Goal: Check status: Check status

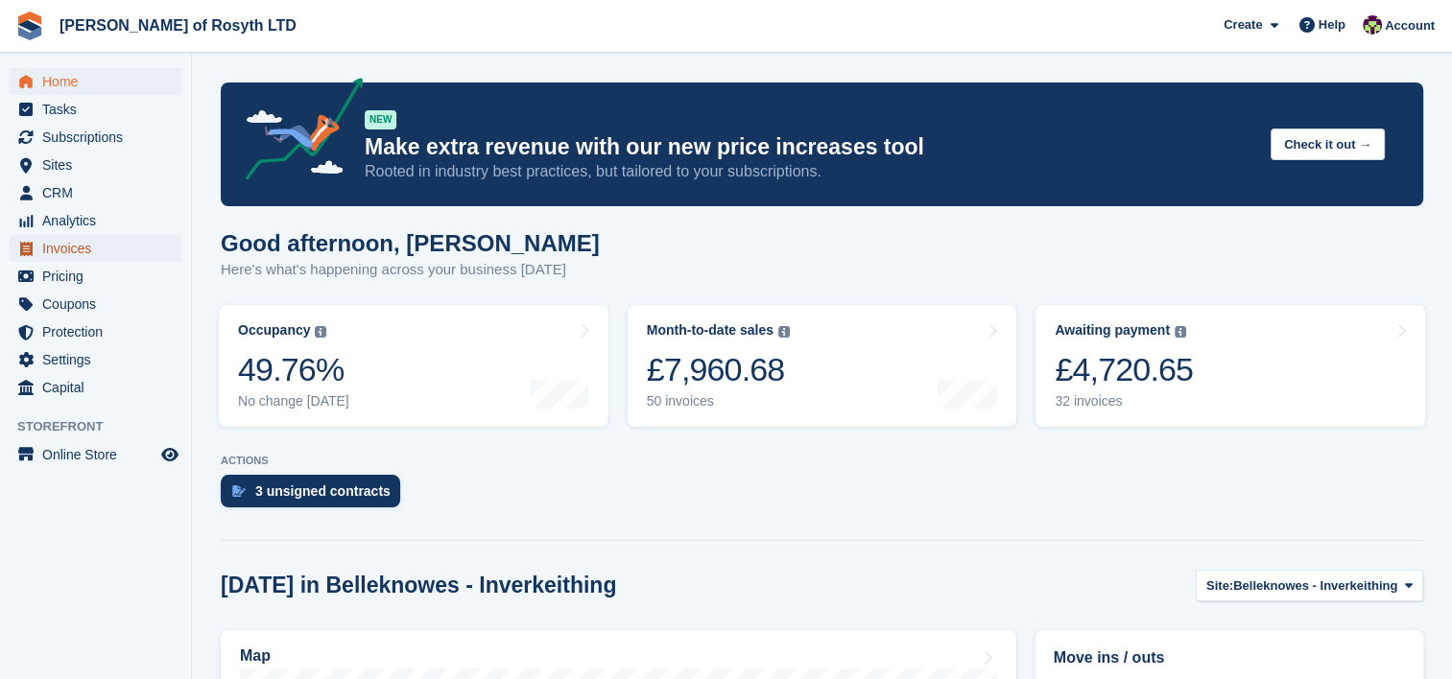
click at [62, 247] on span "Invoices" at bounding box center [99, 248] width 115 height 27
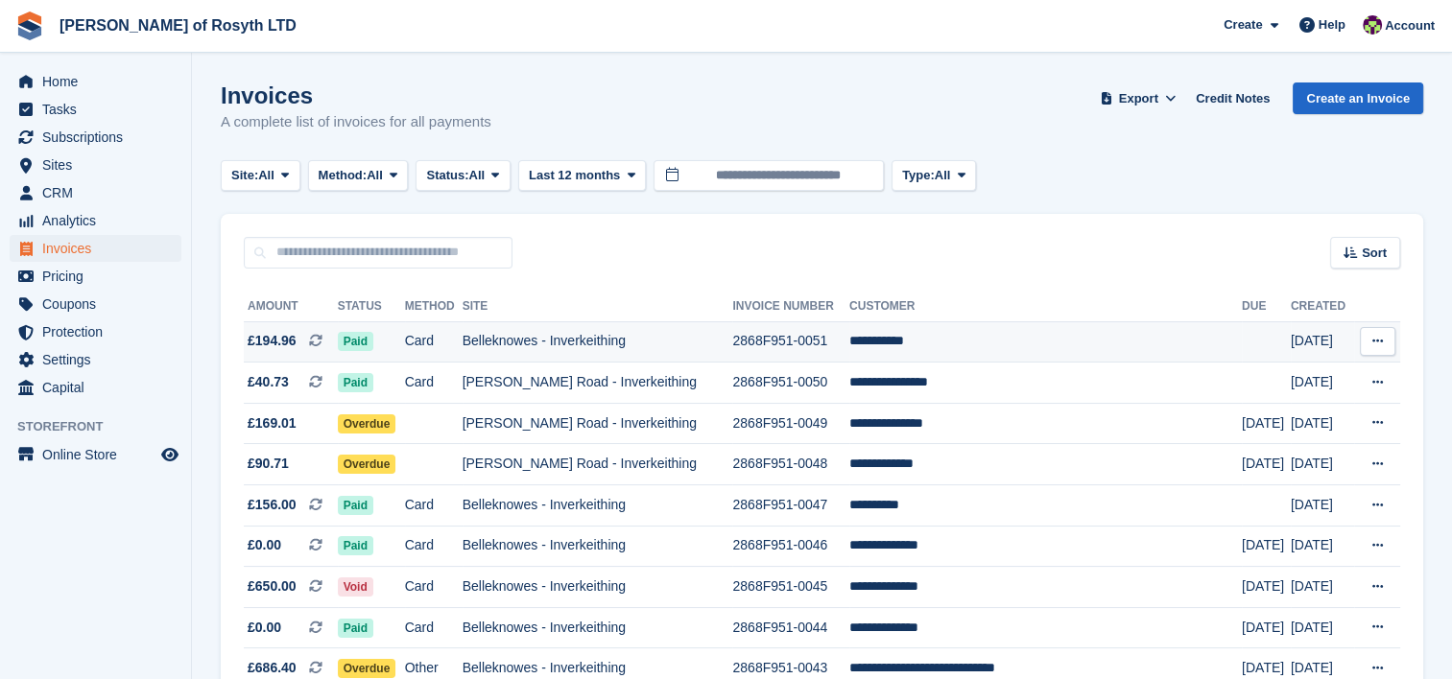
click at [277, 339] on span "£194.96" at bounding box center [272, 341] width 49 height 20
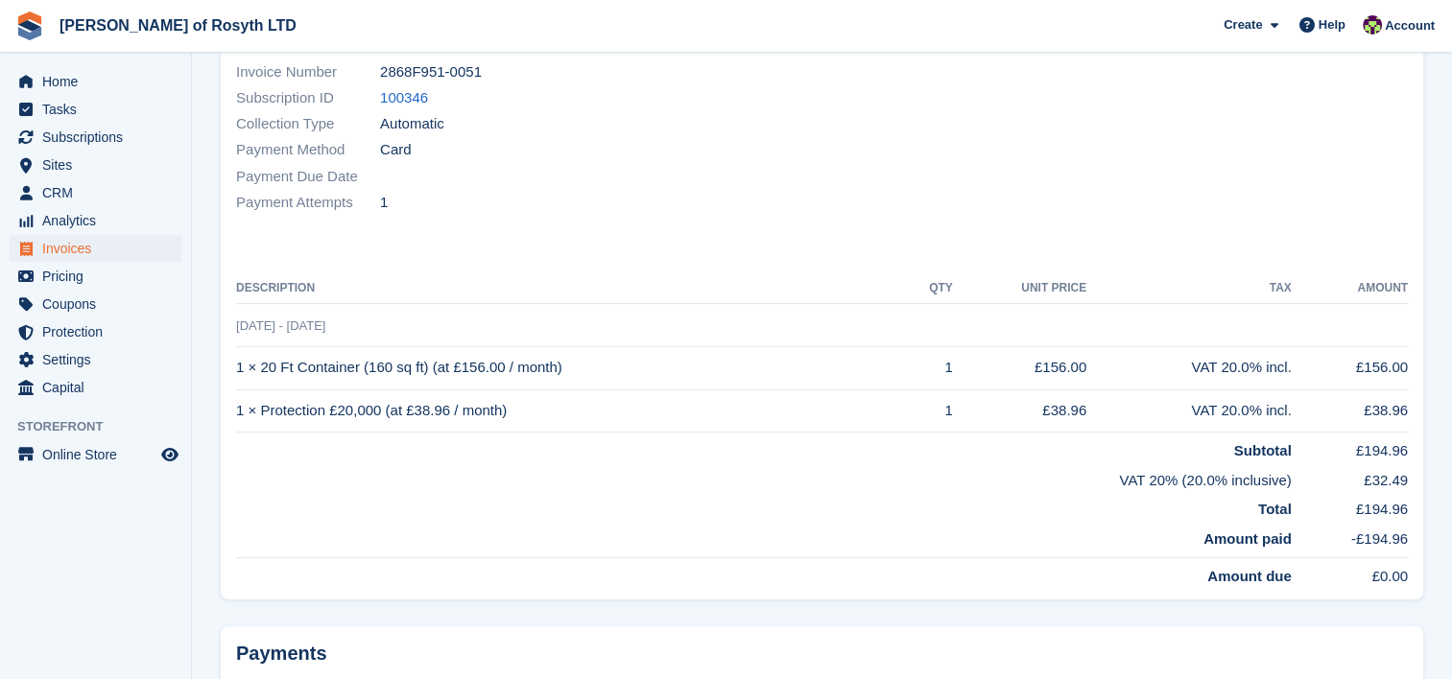
scroll to position [288, 0]
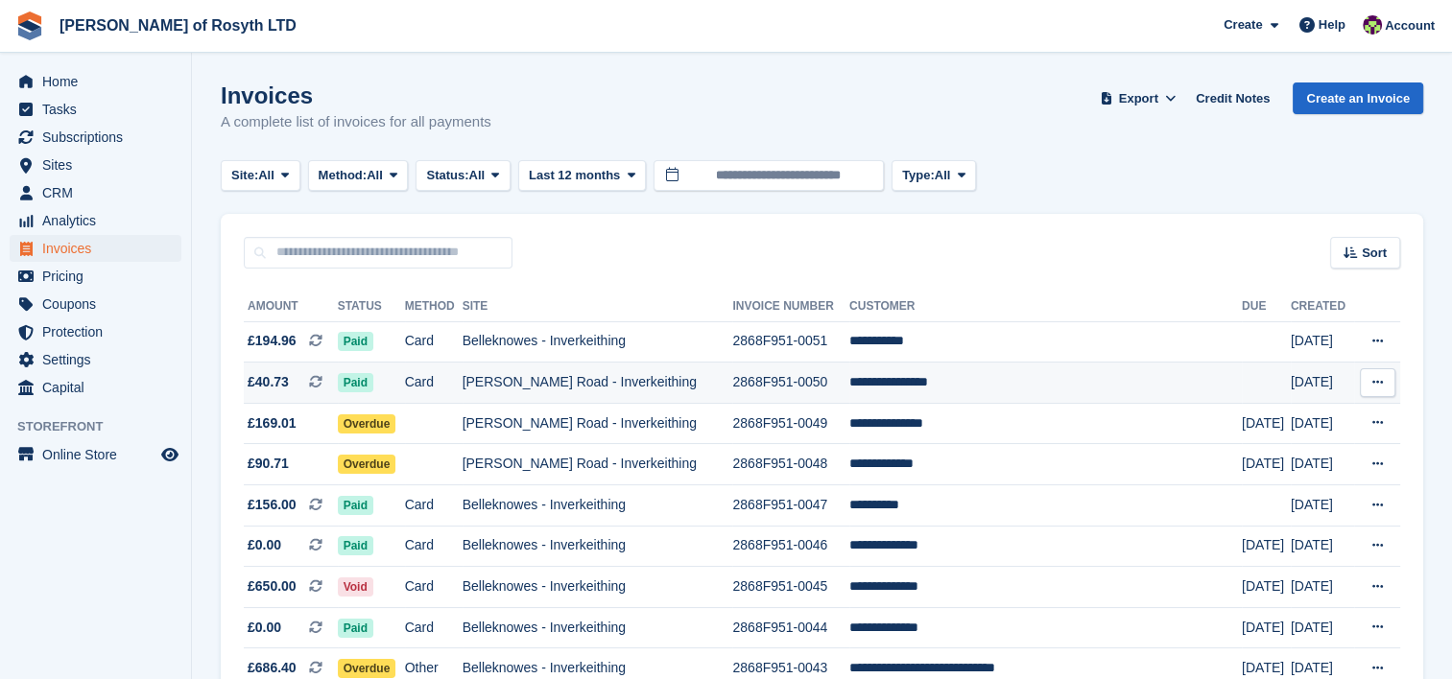
click at [260, 387] on span "£40.73" at bounding box center [268, 382] width 41 height 20
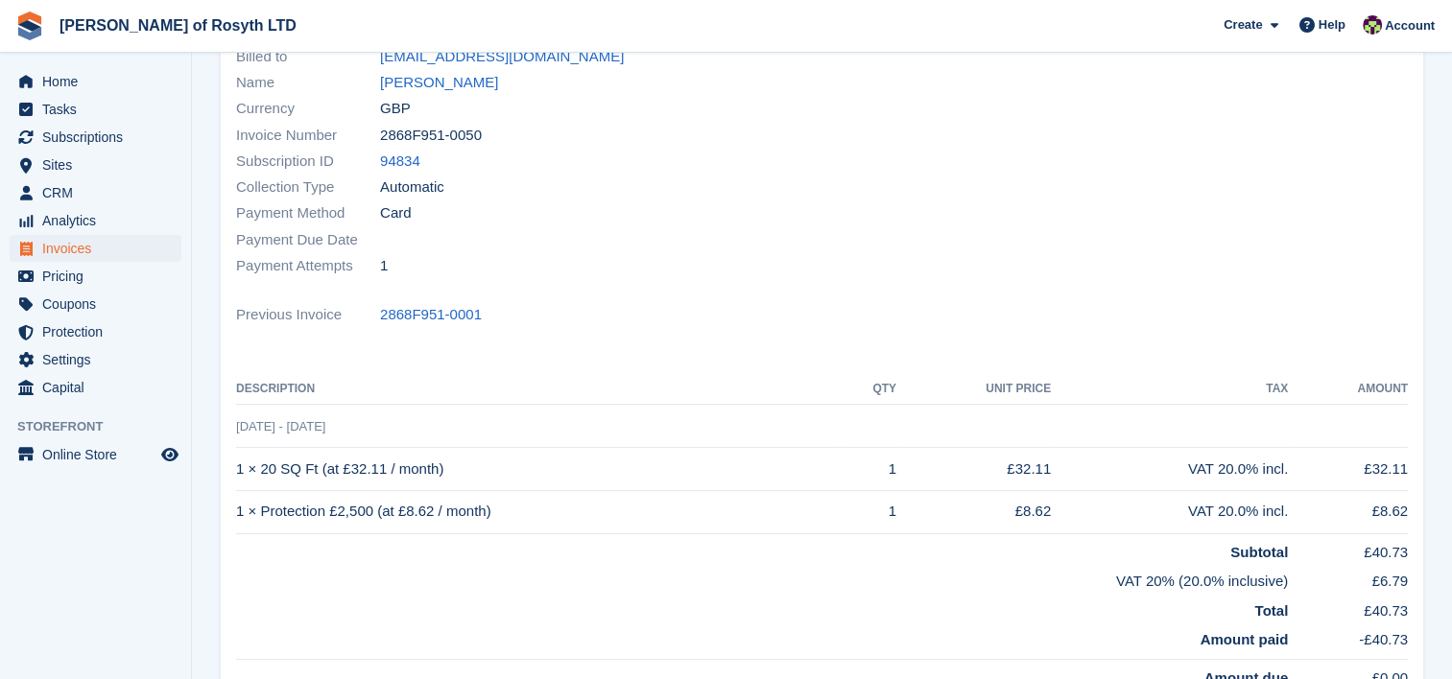
scroll to position [289, 0]
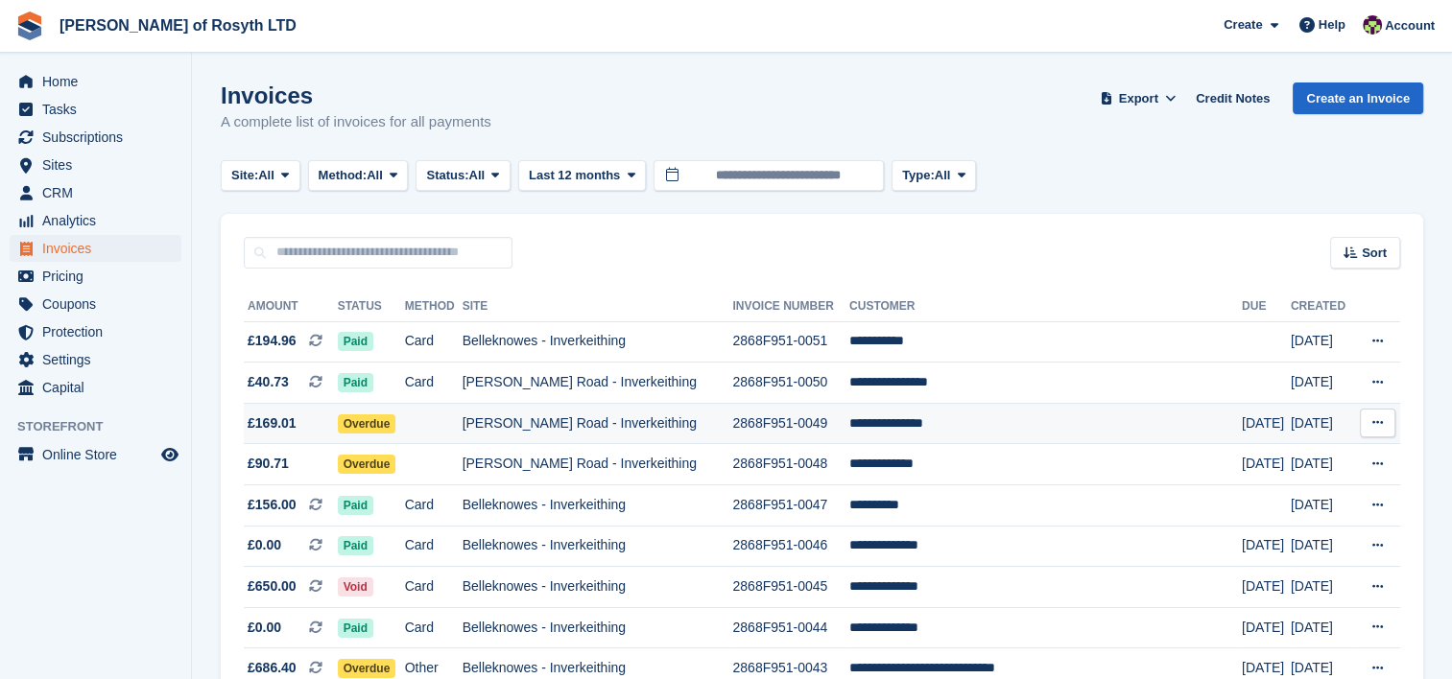
click at [305, 423] on span "£169.01" at bounding box center [291, 424] width 94 height 20
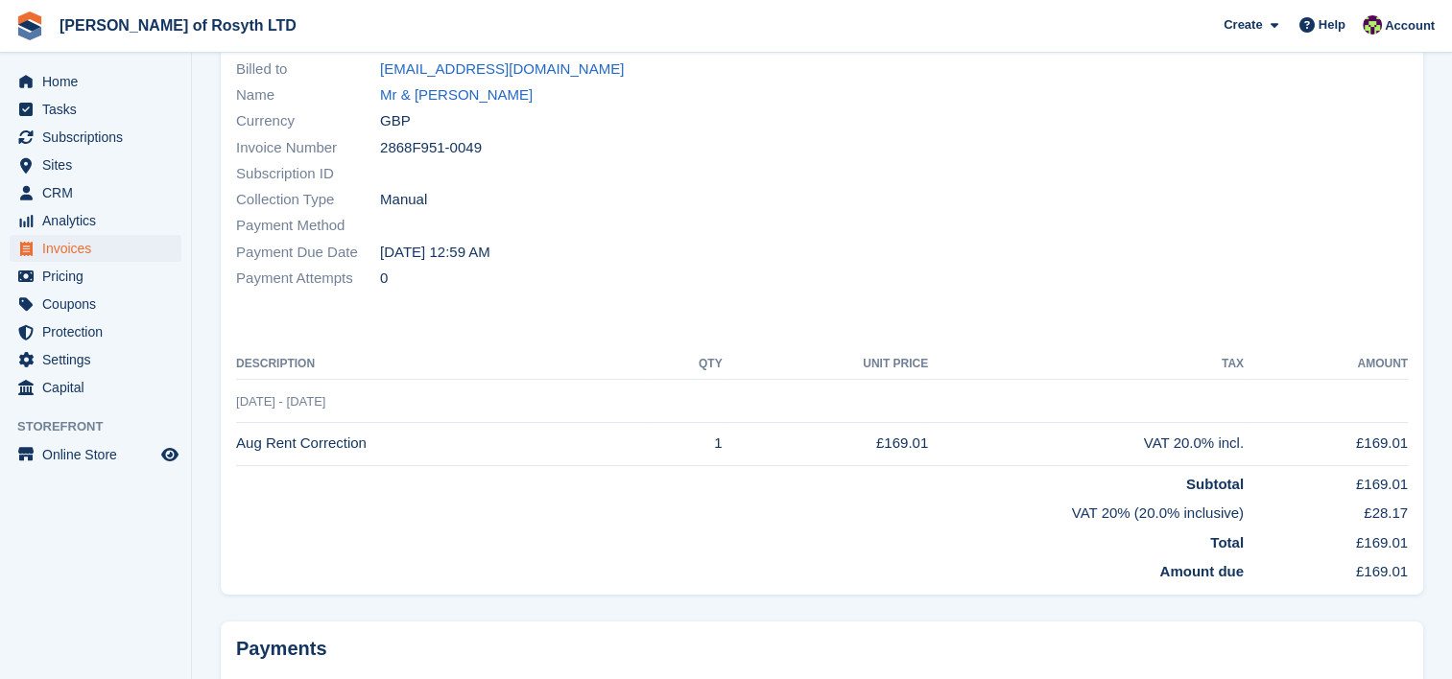
scroll to position [192, 0]
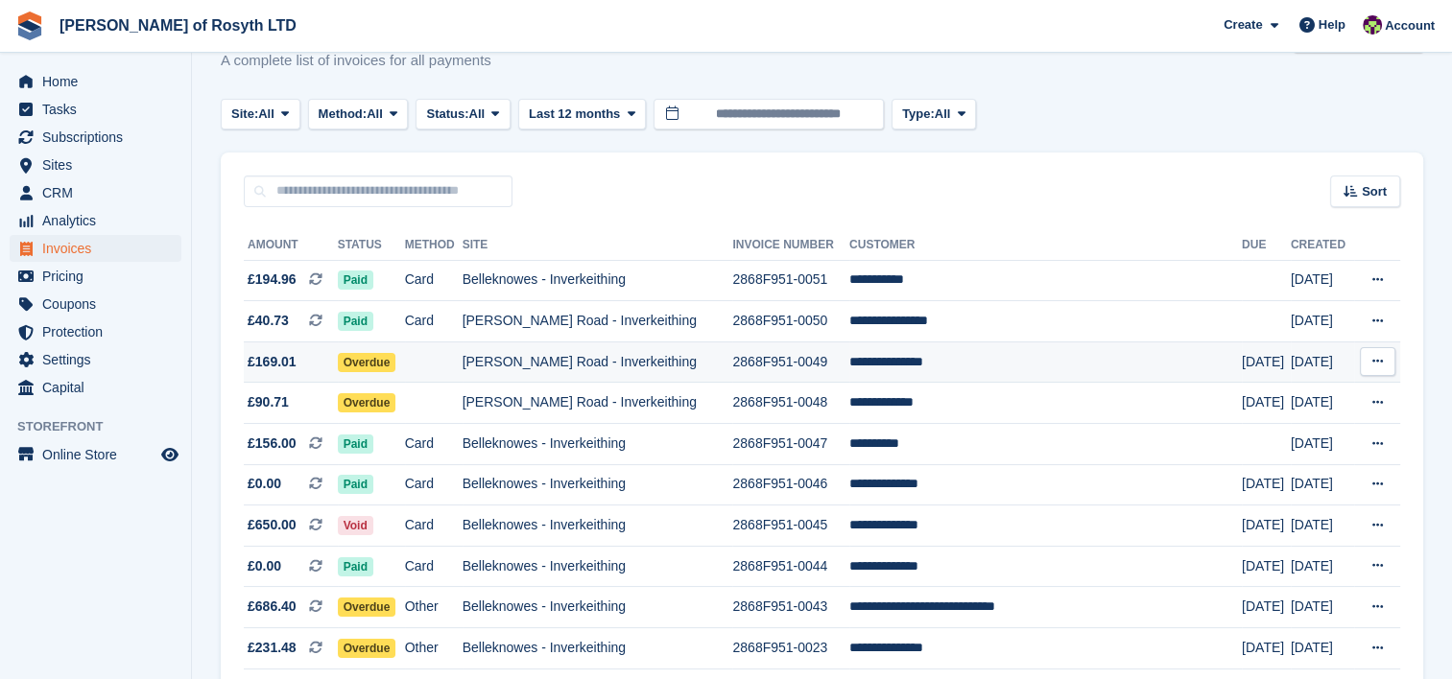
scroll to position [96, 0]
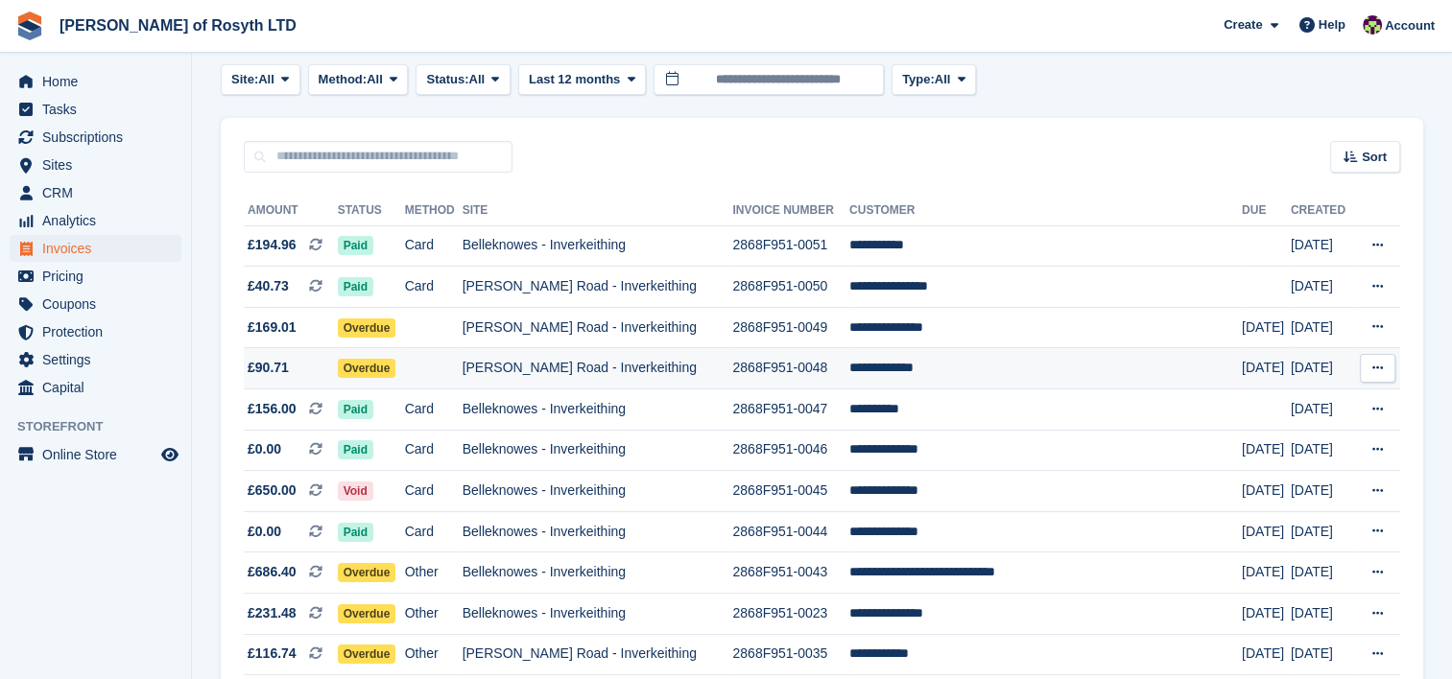
click at [264, 367] on span "£90.71" at bounding box center [268, 368] width 41 height 20
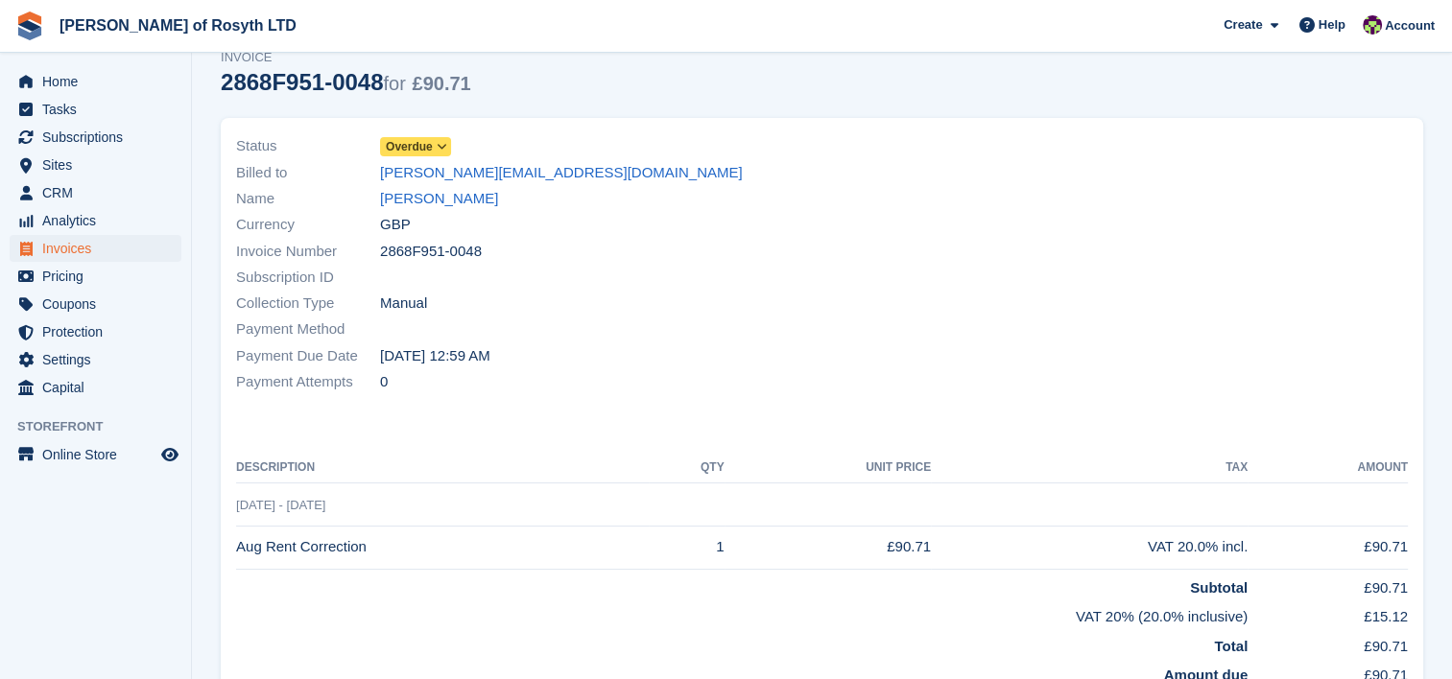
scroll to position [288, 0]
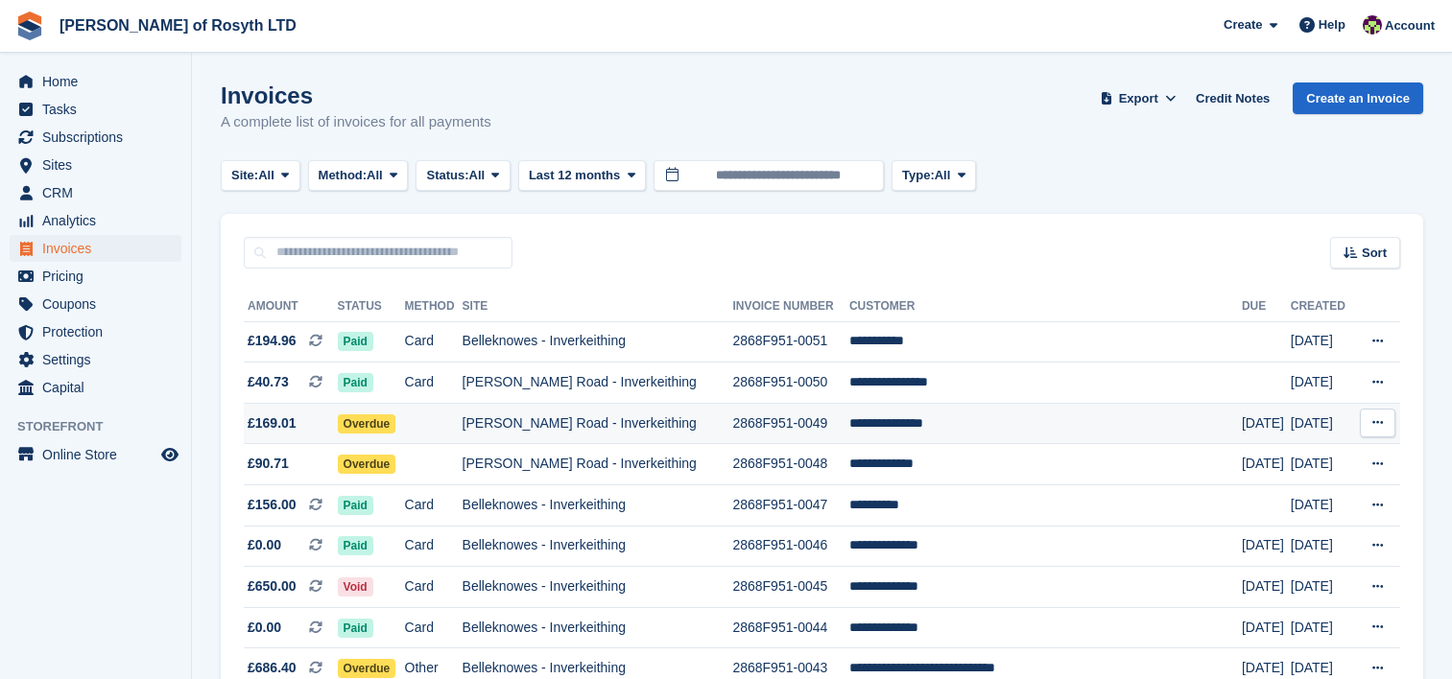
scroll to position [96, 0]
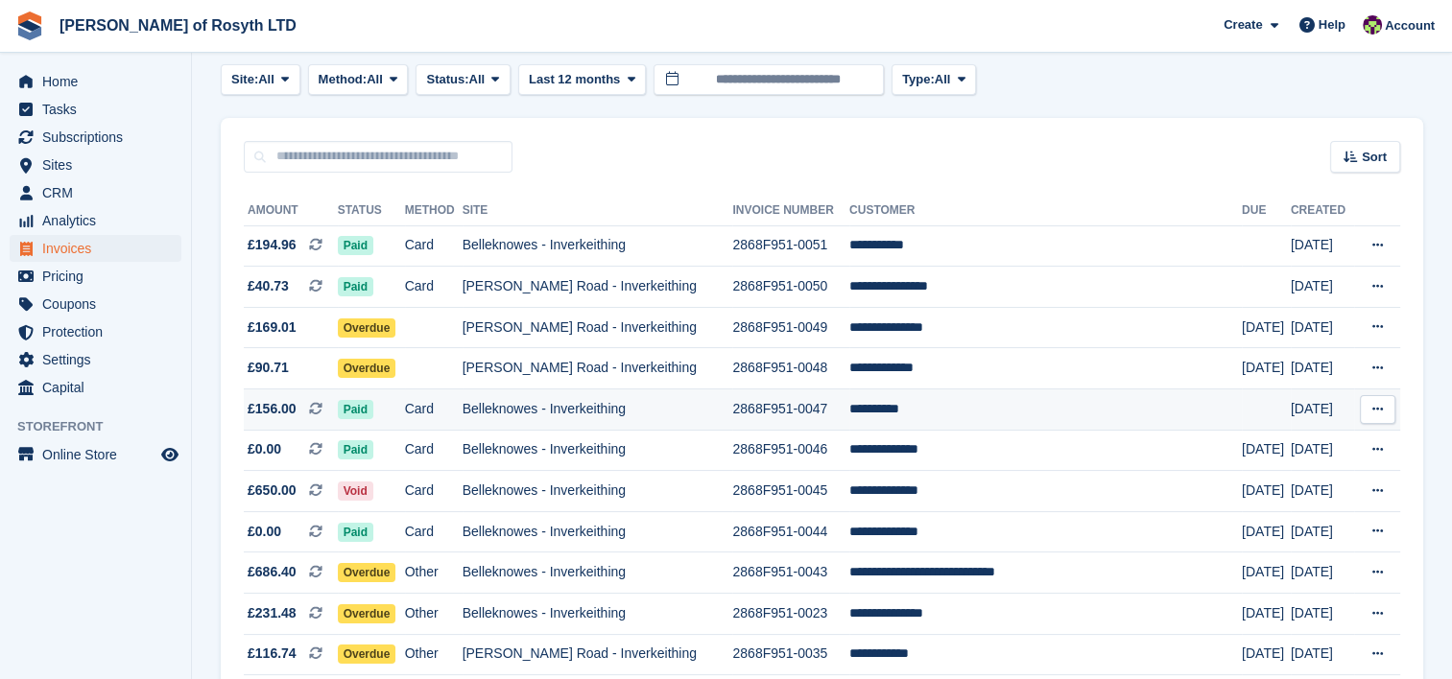
click at [282, 411] on span "£156.00" at bounding box center [272, 409] width 49 height 20
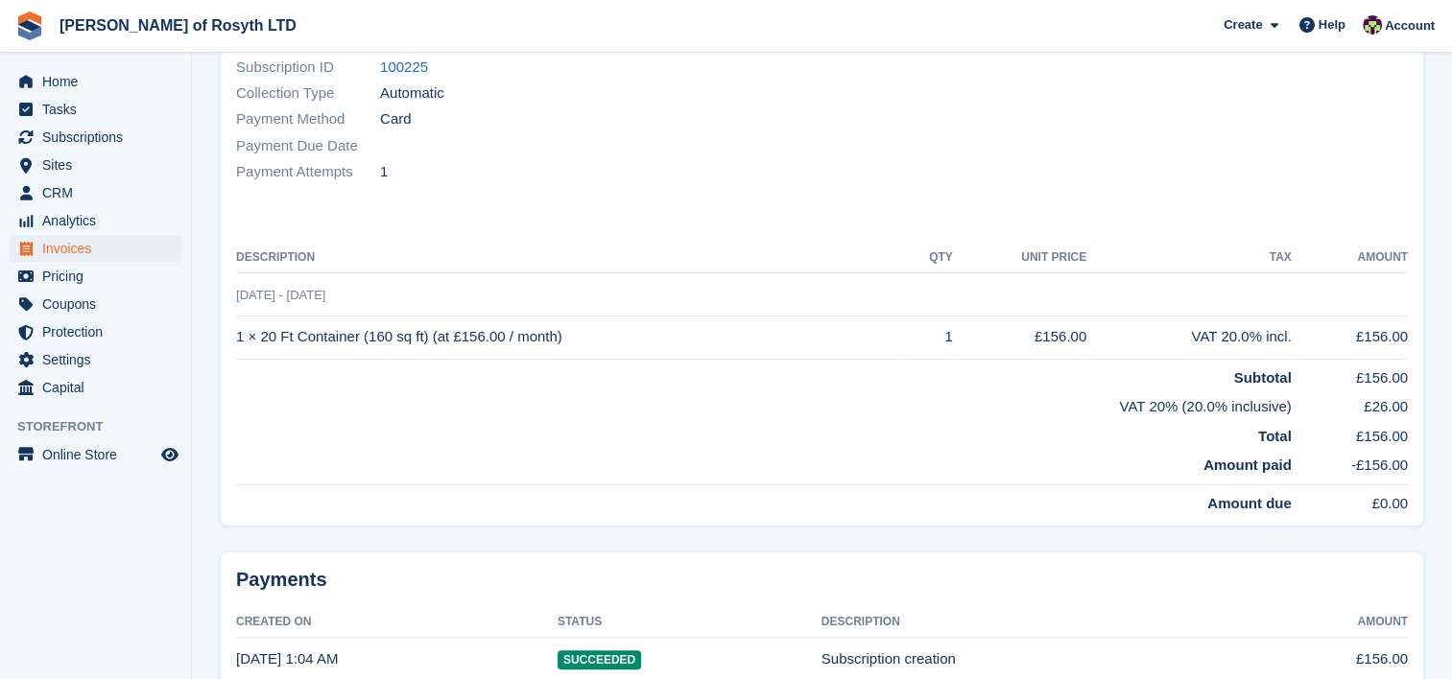
scroll to position [288, 0]
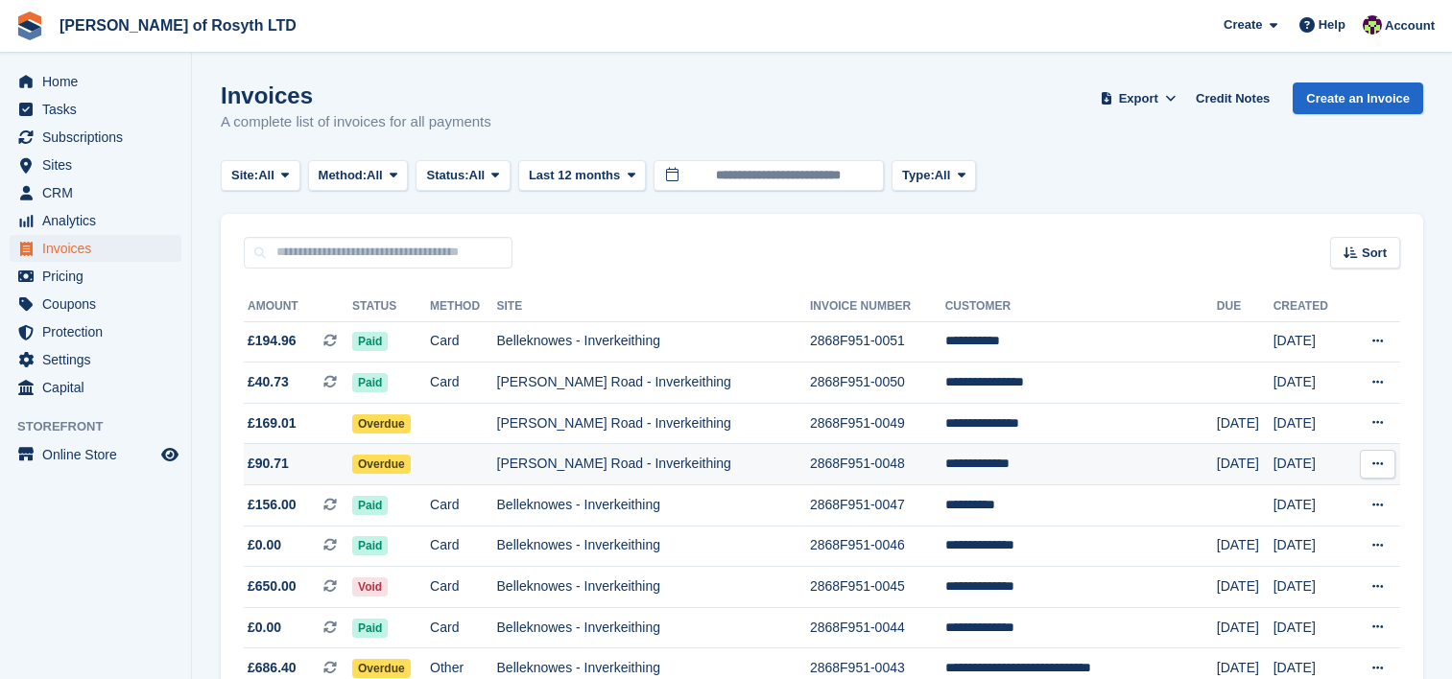
scroll to position [96, 0]
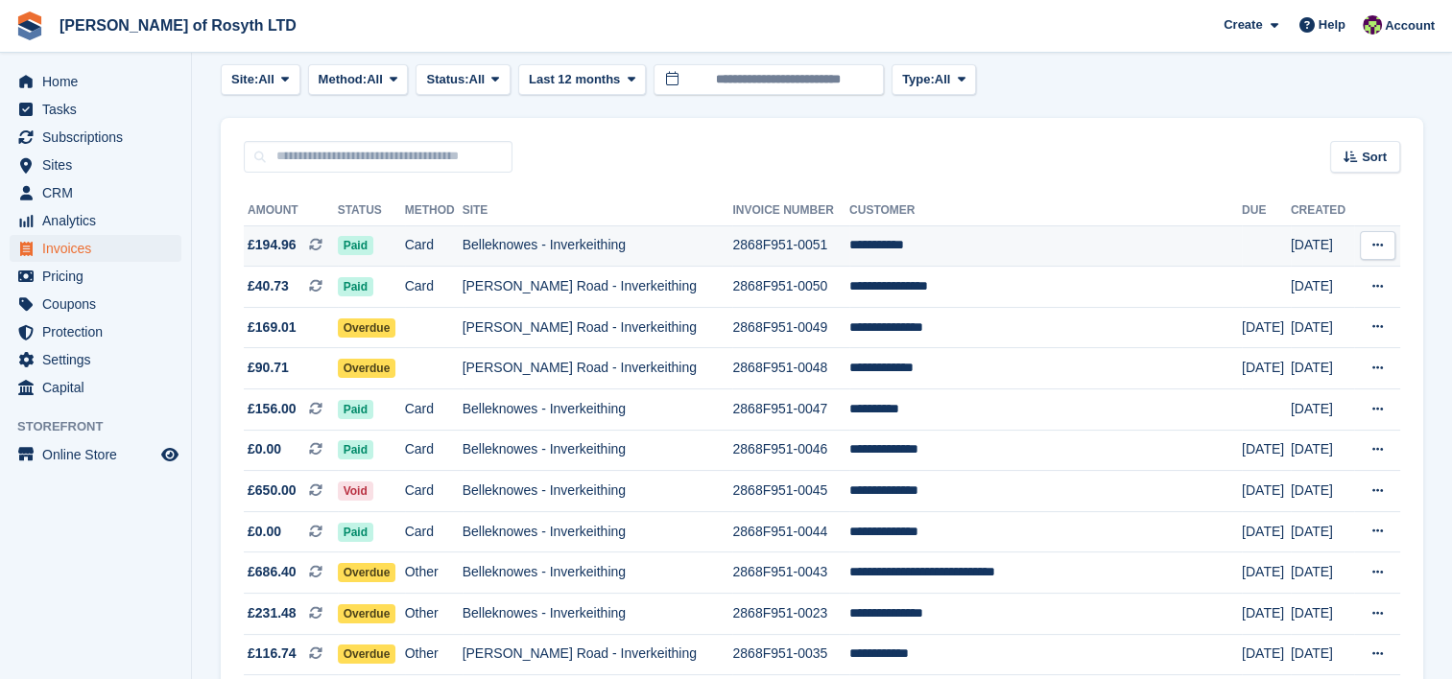
click at [283, 246] on span "£194.96" at bounding box center [272, 245] width 49 height 20
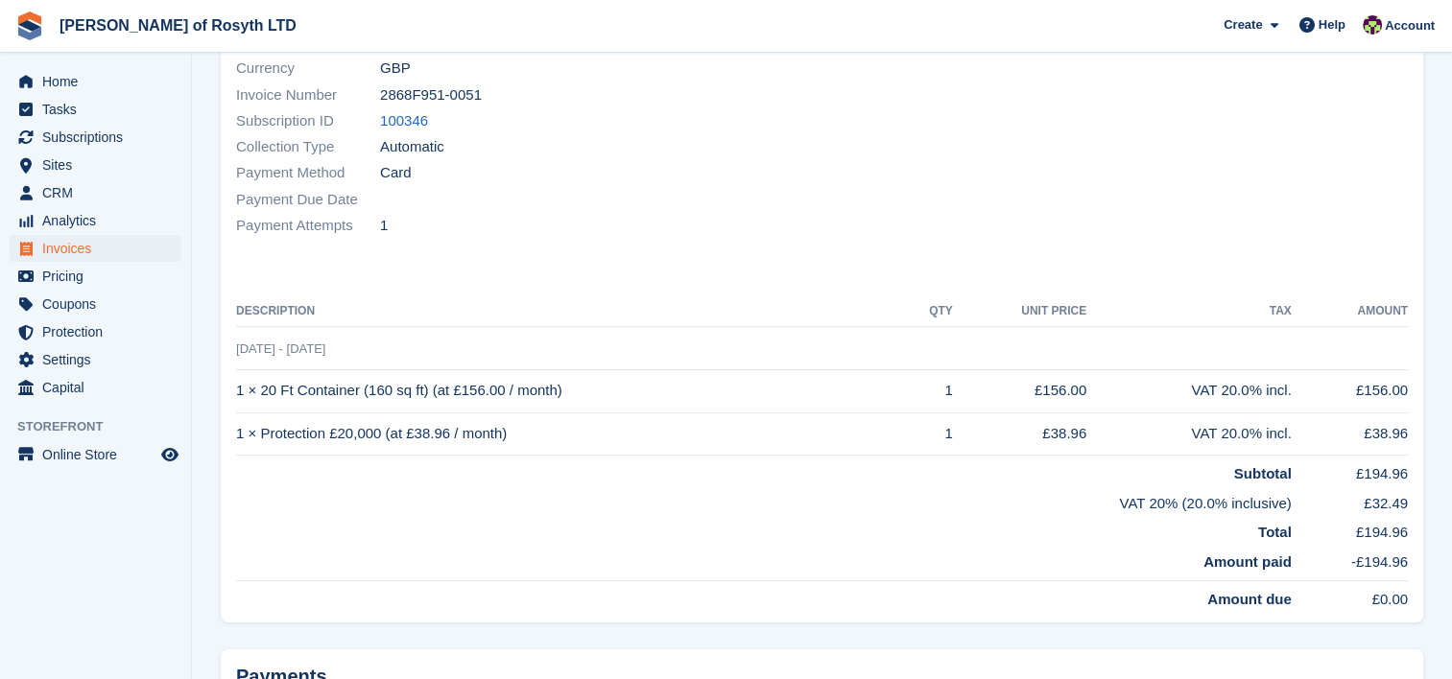
scroll to position [288, 0]
